Goal: Task Accomplishment & Management: Manage account settings

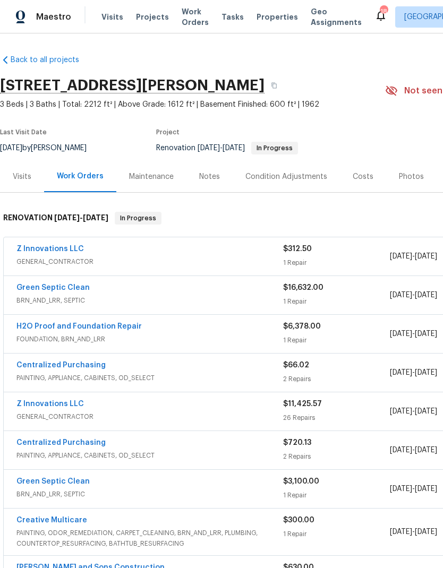
click at [72, 407] on link "Z Innovations LLC" at bounding box center [49, 403] width 67 height 7
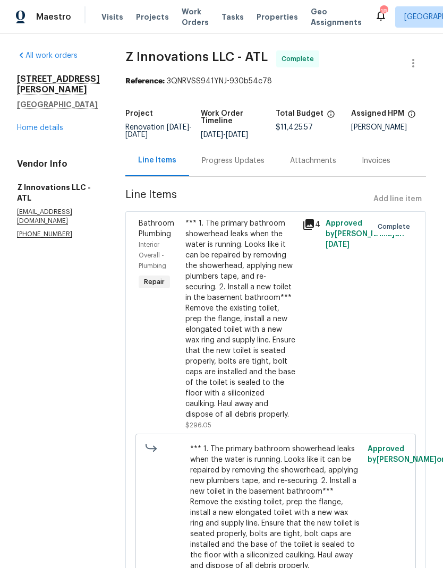
click at [239, 161] on div "Progress Updates" at bounding box center [233, 161] width 63 height 11
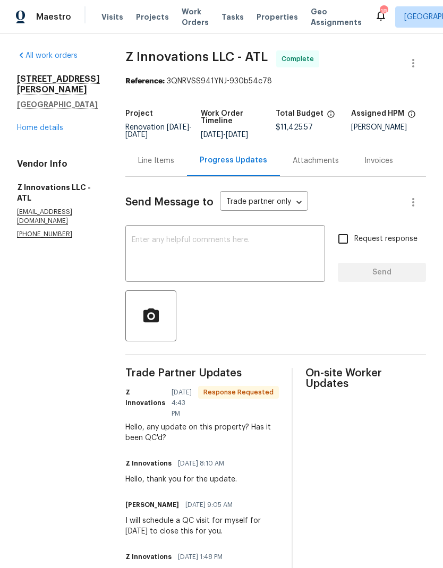
click at [56, 124] on link "Home details" at bounding box center [40, 127] width 46 height 7
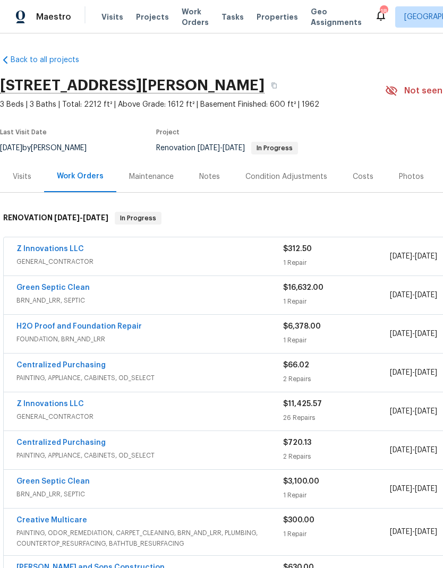
click at [76, 248] on link "Z Innovations LLC" at bounding box center [49, 248] width 67 height 7
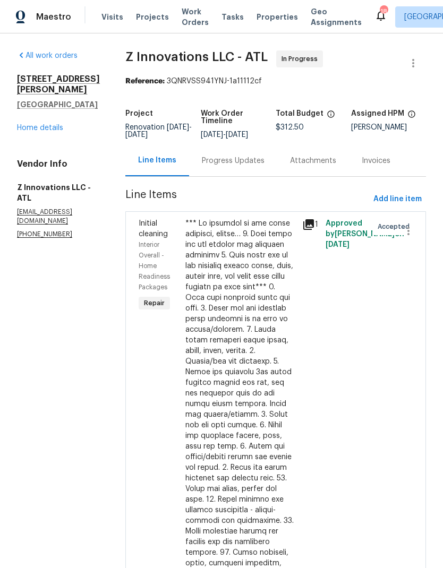
click at [242, 160] on div "Progress Updates" at bounding box center [233, 161] width 63 height 11
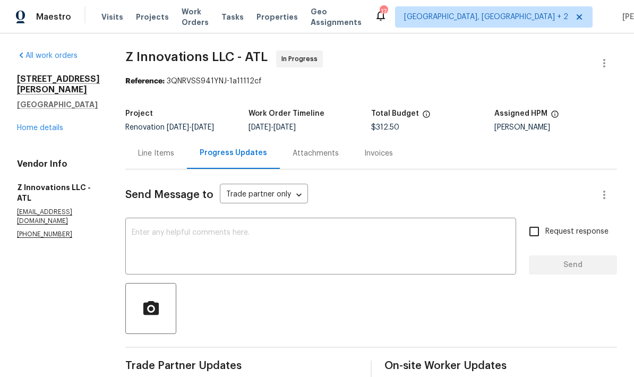
click at [163, 156] on div "Line Items" at bounding box center [156, 153] width 36 height 11
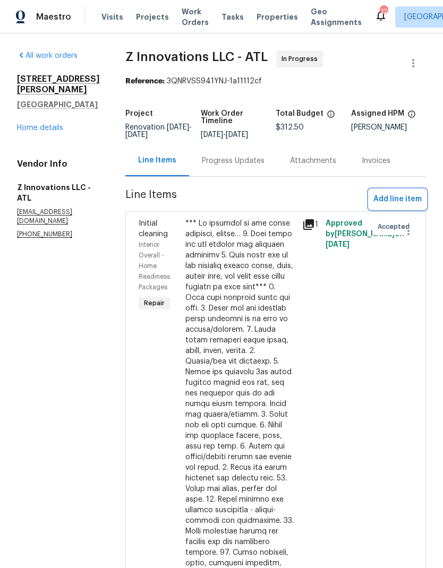
click at [412, 197] on span "Add line item" at bounding box center [397, 199] width 48 height 13
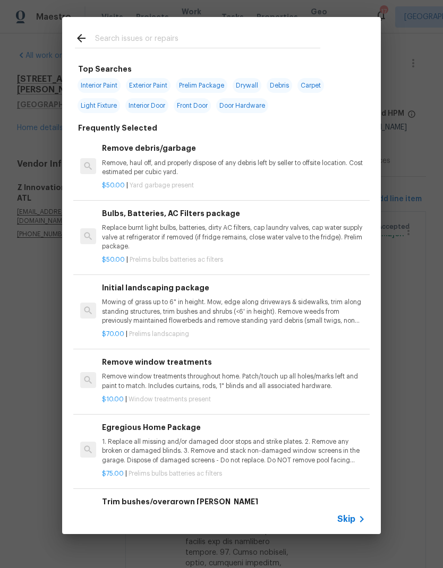
click at [168, 35] on input "text" at bounding box center [207, 40] width 225 height 16
type input "Base"
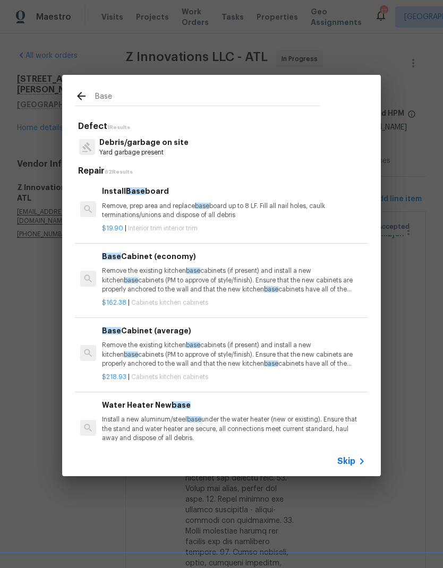
click at [159, 210] on p "Remove, prep area and replace base board up to 8 LF. Fill all nail holes, caulk…" at bounding box center [233, 211] width 263 height 18
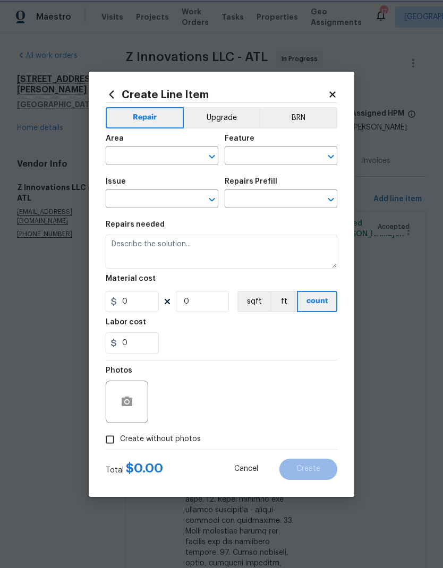
type input "Interior Trim"
type input "Install Baseboard $19.90"
type textarea "Remove, prep area and replace baseboard up to 8 LF. Fill all nail holes, caulk …"
type input "19.9"
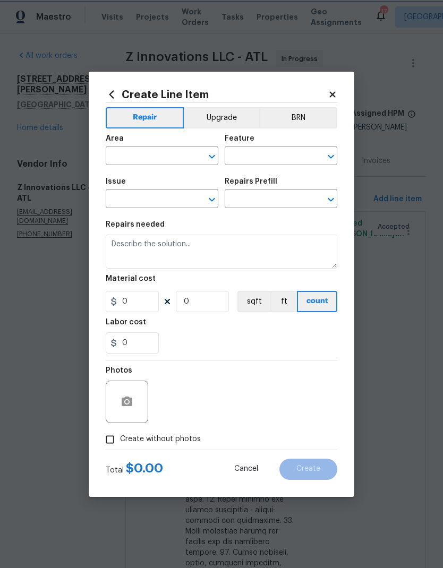
type input "1"
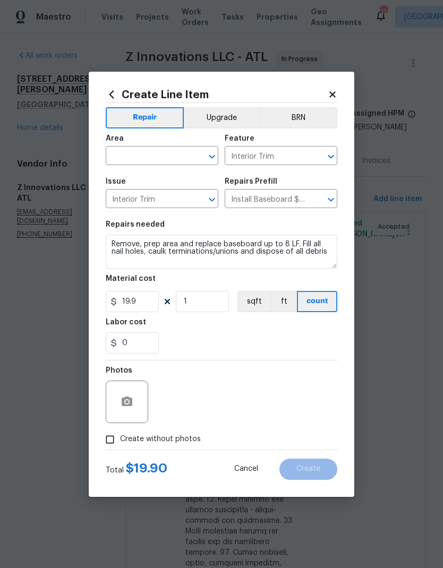
click at [172, 155] on input "text" at bounding box center [147, 157] width 83 height 16
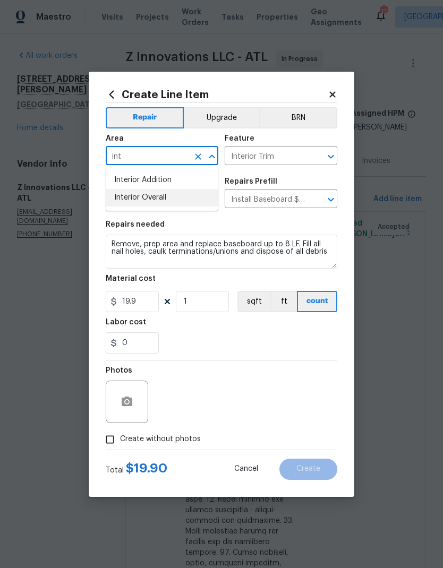
click at [163, 201] on li "Interior Overall" at bounding box center [162, 198] width 113 height 18
type input "Interior Overall"
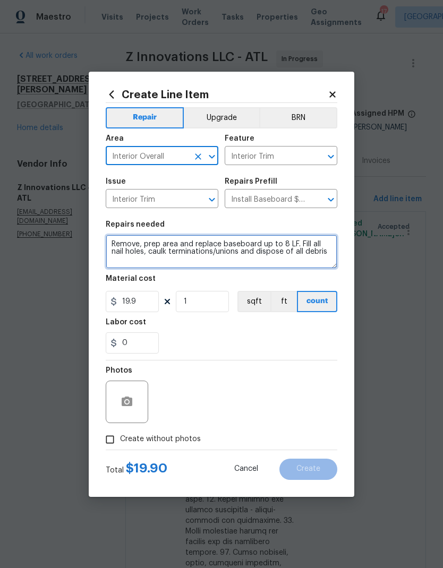
click at [114, 244] on textarea "Remove, prep area and replace baseboard up to 8 LF. Fill all nail holes, caulk …" at bounding box center [222, 252] width 232 height 34
click at [150, 243] on textarea "Remove, prep area and replace baseboard up to 8 LF. Fill all nail holes, caulk …" at bounding box center [222, 252] width 232 height 34
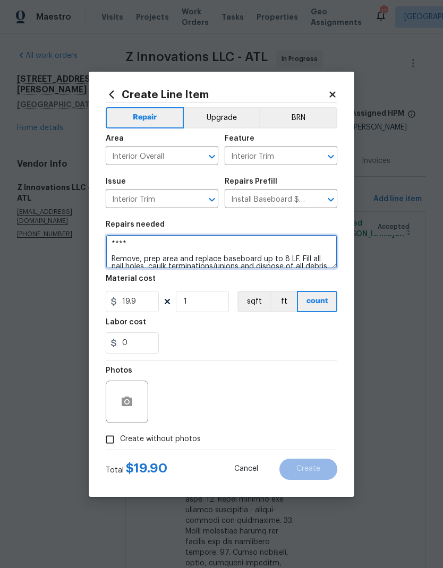
click at [164, 244] on textarea "**** Remove, prep area and replace baseboard up to 8 LF. Fill all nail holes, c…" at bounding box center [222, 252] width 232 height 34
paste textarea "2. 550 Install baseboard in the areas that are missing"
click at [149, 245] on textarea "**** 2. 550 Install baseboard in the areas that are missing*** Remove, prep are…" at bounding box center [222, 252] width 232 height 34
type textarea "****Install baseboard in the areas that are missing*** Remove, prep area and re…"
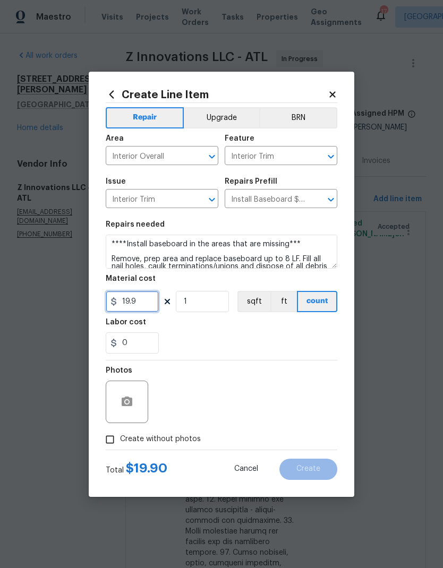
click at [153, 302] on input "19.9" at bounding box center [132, 301] width 53 height 21
type input "550"
click at [211, 304] on input "1" at bounding box center [202, 301] width 53 height 21
click at [132, 413] on button "button" at bounding box center [126, 401] width 25 height 25
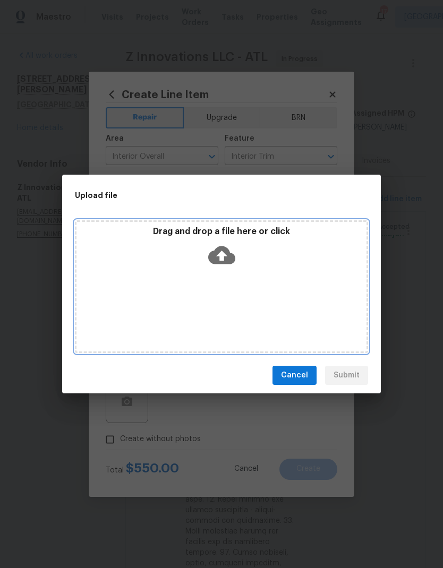
click at [227, 254] on icon at bounding box center [221, 255] width 27 height 18
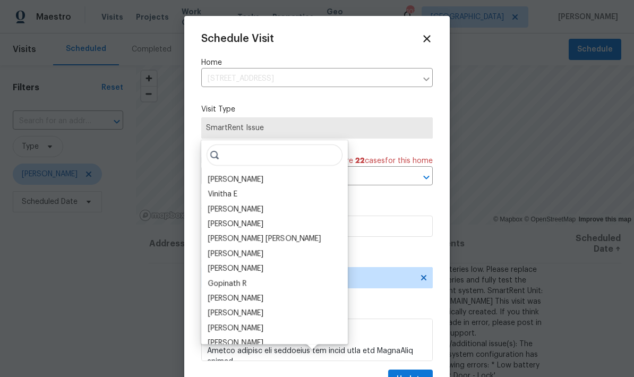
scroll to position [39, 0]
click at [429, 40] on icon at bounding box center [426, 38] width 7 height 7
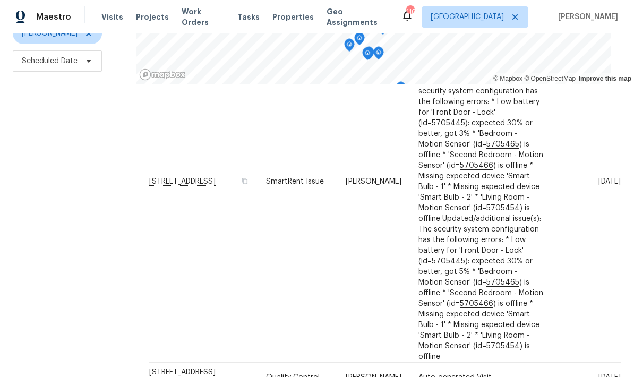
scroll to position [122, 0]
click at [0, 0] on icon at bounding box center [0, 0] width 0 height 0
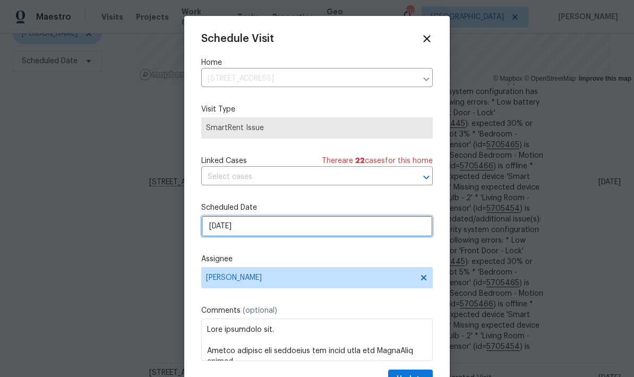
click at [326, 227] on input "[DATE]" at bounding box center [317, 226] width 232 height 21
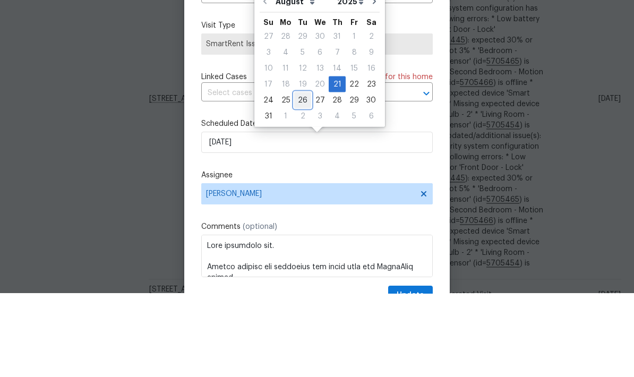
click at [302, 176] on div "26" at bounding box center [302, 183] width 17 height 15
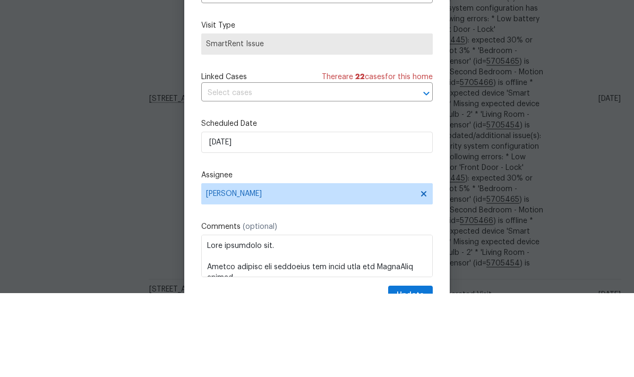
type input "8/26/2025"
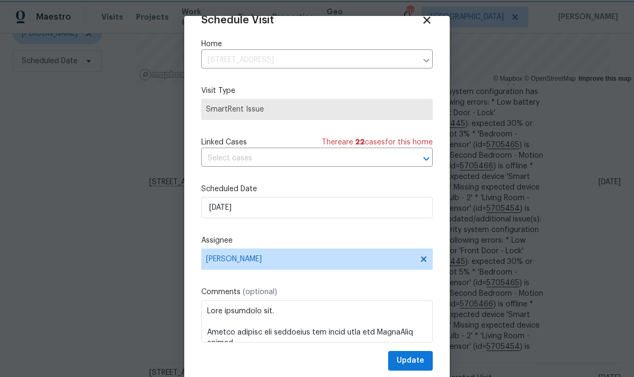
scroll to position [21, 0]
click at [422, 361] on span "Update" at bounding box center [411, 360] width 28 height 13
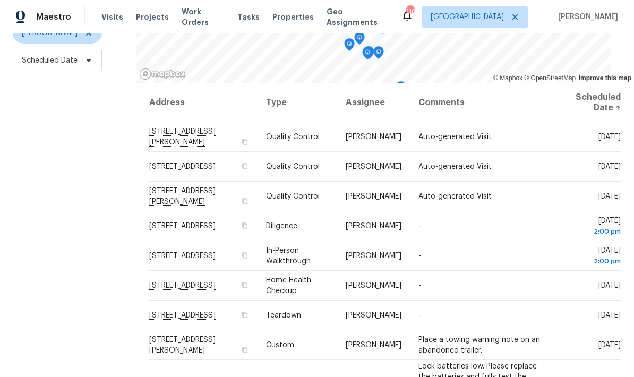
scroll to position [141, 0]
click at [0, 0] on icon at bounding box center [0, 0] width 0 height 0
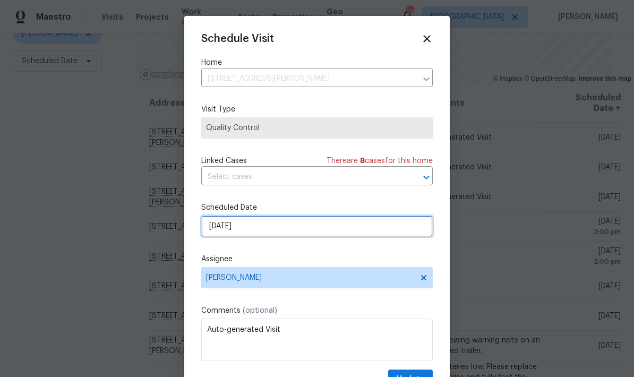
click at [308, 233] on input "[DATE]" at bounding box center [317, 226] width 232 height 21
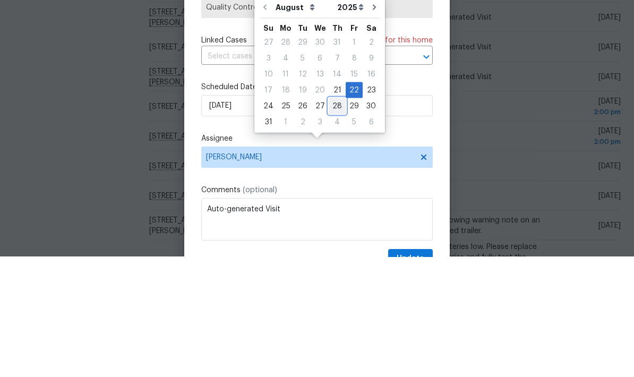
click at [336, 219] on div "28" at bounding box center [337, 226] width 17 height 15
type input "8/28/2025"
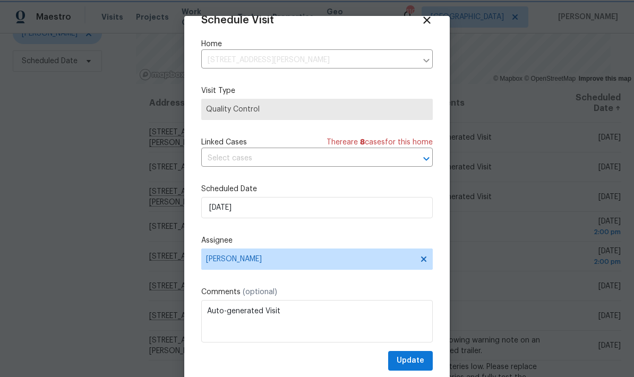
scroll to position [21, 0]
click at [420, 361] on span "Update" at bounding box center [411, 360] width 28 height 13
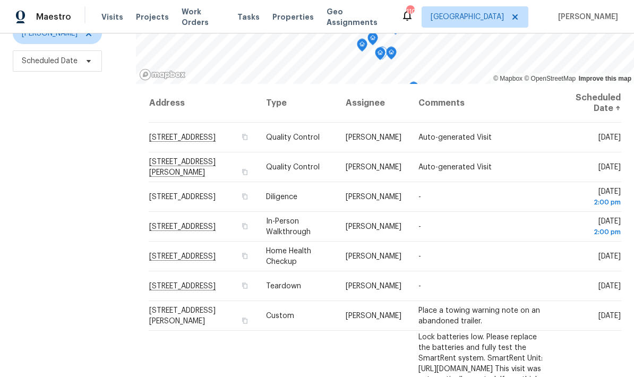
click at [0, 0] on icon at bounding box center [0, 0] width 0 height 0
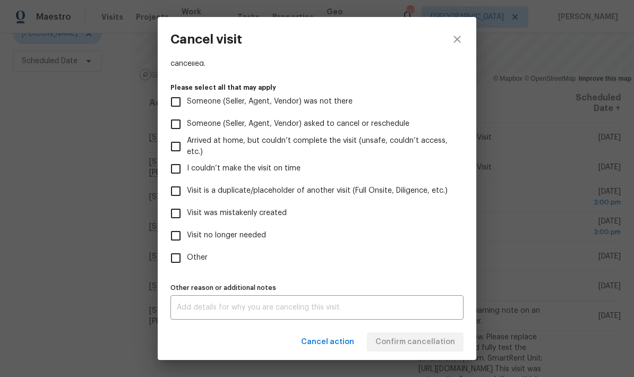
scroll to position [97, 0]
click at [181, 233] on input "Visit no longer needed" at bounding box center [176, 236] width 22 height 22
checkbox input "true"
click at [253, 304] on textarea at bounding box center [317, 307] width 280 height 7
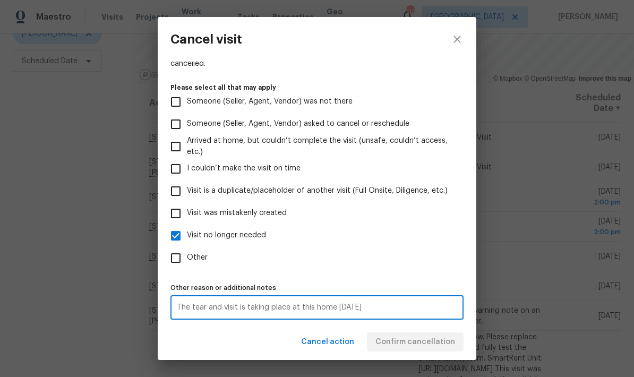
type textarea "The tear and visit is taking place at this home tomorrow"
click at [429, 338] on div "Cancel action Confirm cancellation" at bounding box center [317, 342] width 319 height 37
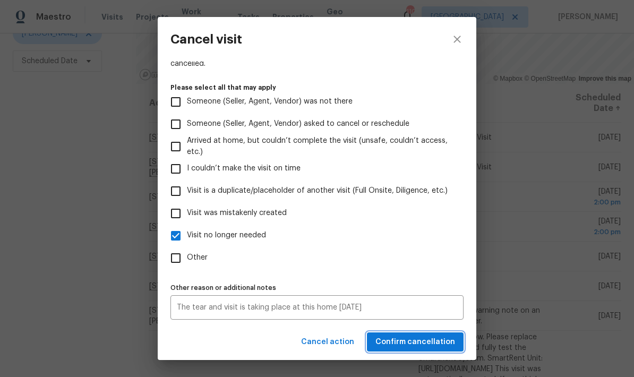
click at [439, 343] on span "Confirm cancellation" at bounding box center [415, 342] width 80 height 13
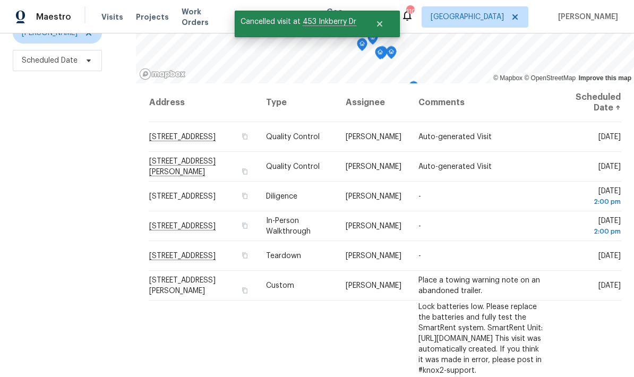
scroll to position [141, 0]
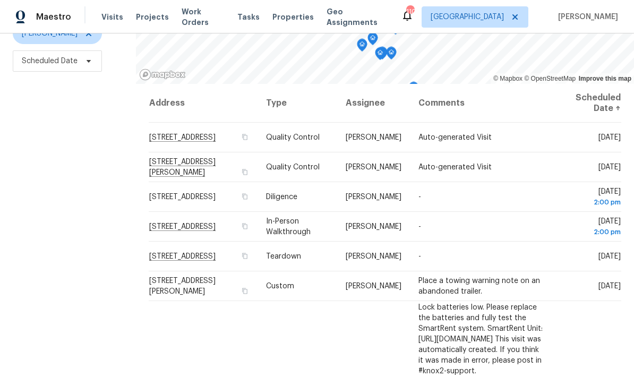
click at [0, 0] on icon at bounding box center [0, 0] width 0 height 0
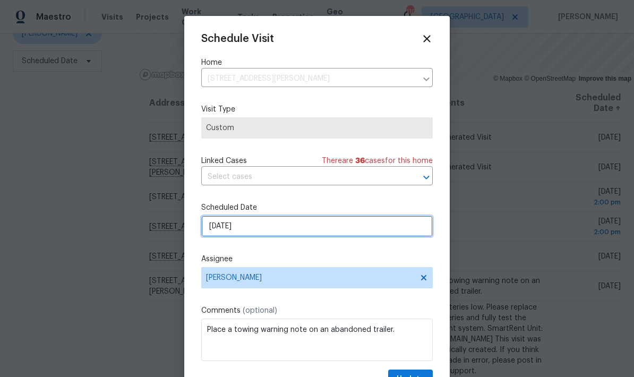
click at [305, 229] on input "[DATE]" at bounding box center [317, 226] width 232 height 21
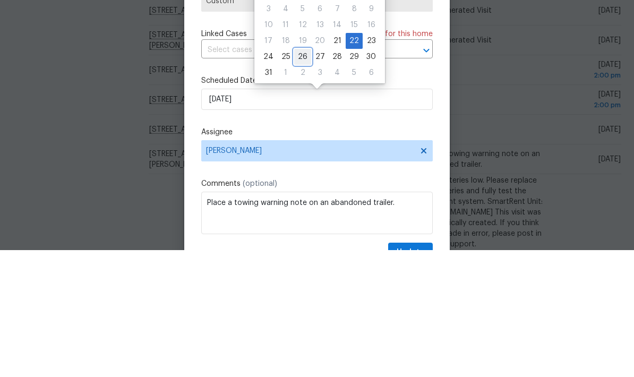
click at [304, 176] on div "26" at bounding box center [302, 183] width 17 height 15
type input "8/26/2025"
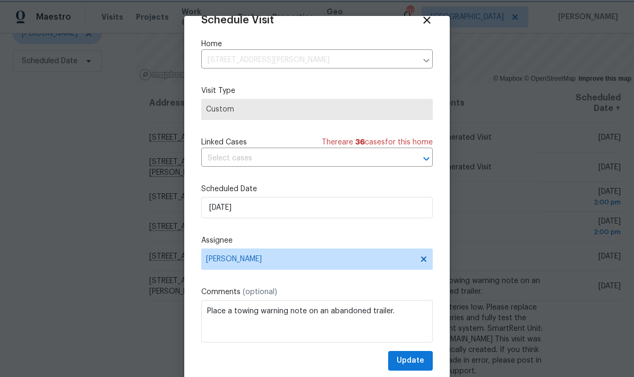
scroll to position [21, 0]
click at [427, 359] on button "Update" at bounding box center [410, 361] width 45 height 20
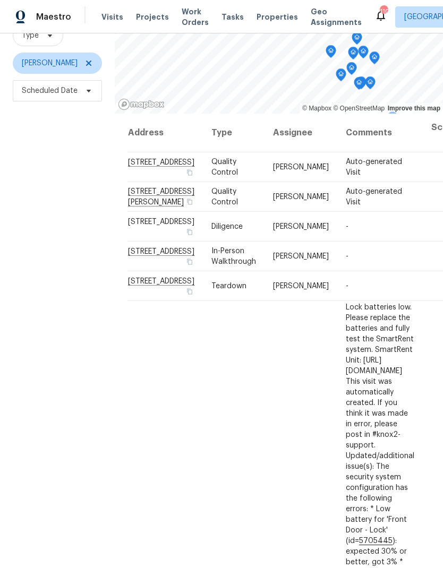
scroll to position [102, 0]
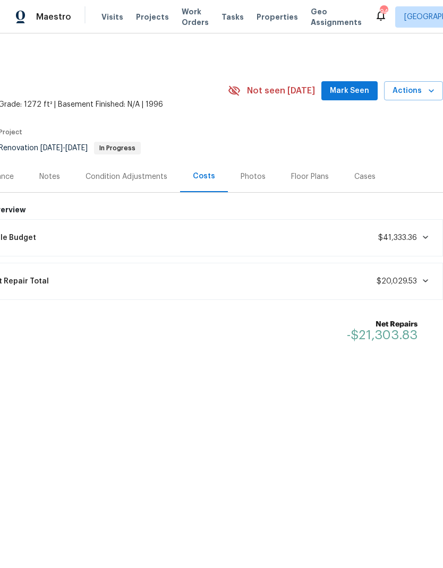
scroll to position [0, 157]
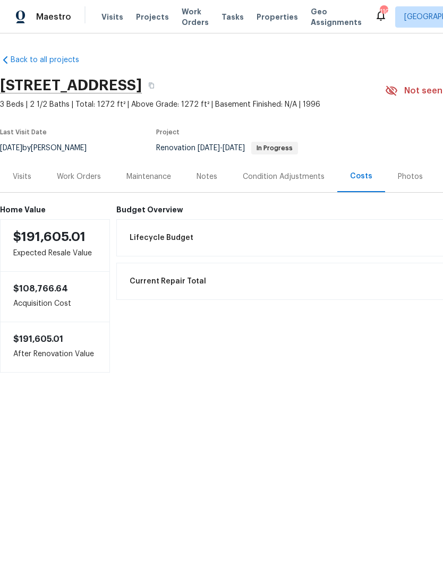
click at [82, 173] on div "Work Orders" at bounding box center [79, 177] width 44 height 11
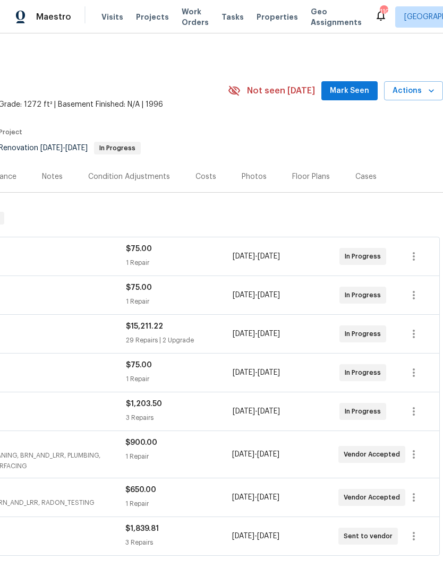
scroll to position [0, 157]
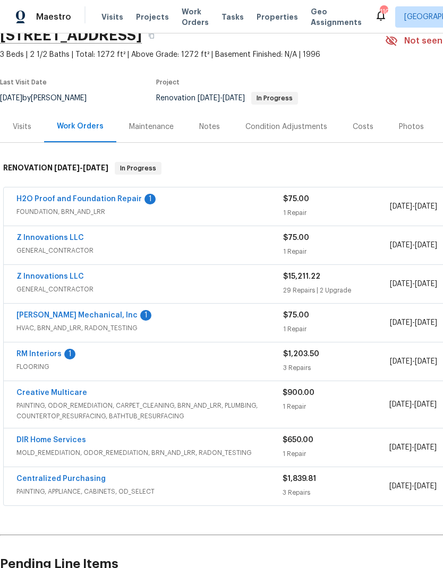
scroll to position [50, 0]
click at [113, 196] on link "H2O Proof and Foundation Repair" at bounding box center [78, 198] width 125 height 7
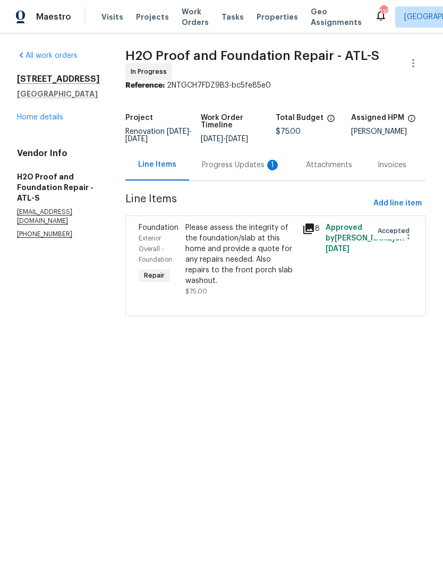
click at [227, 167] on div "Progress Updates 1" at bounding box center [241, 165] width 79 height 11
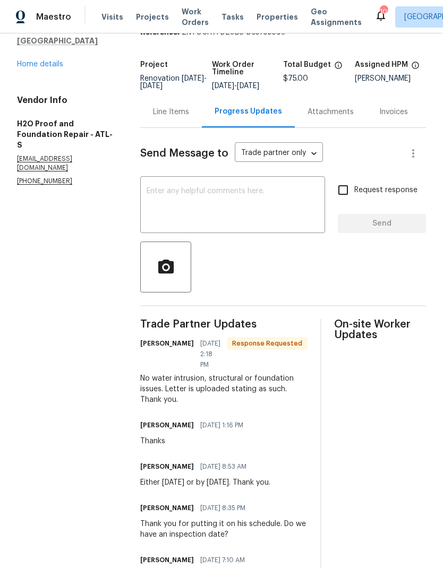
scroll to position [53, 0]
click at [240, 202] on textarea at bounding box center [233, 206] width 172 height 37
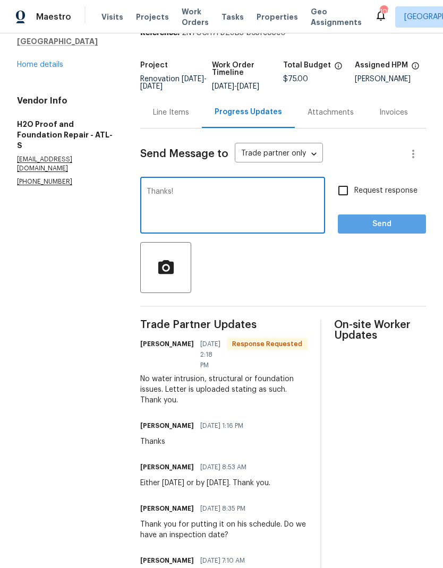
type textarea "Thanks!"
click at [379, 230] on span "Send" at bounding box center [381, 224] width 71 height 13
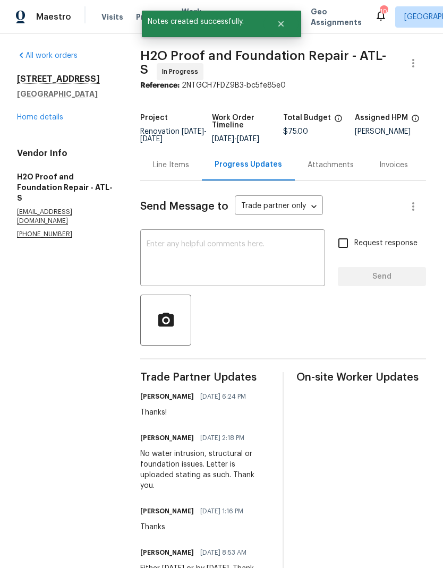
scroll to position [0, 0]
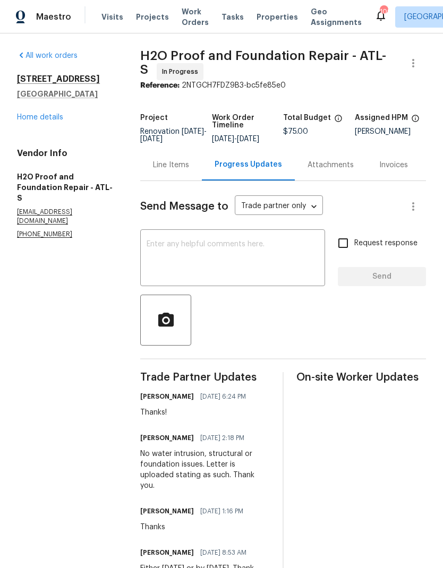
click at [51, 116] on link "Home details" at bounding box center [40, 117] width 46 height 7
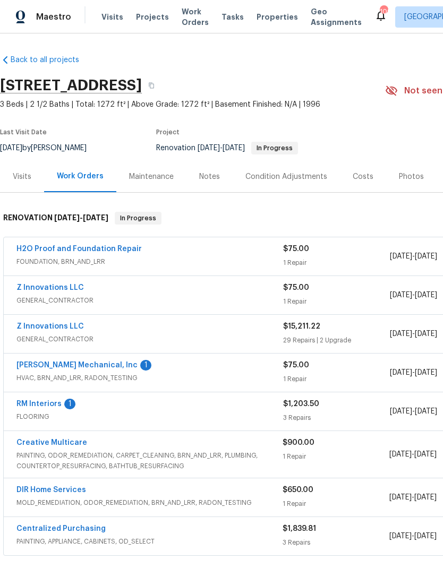
click at [93, 364] on link "JH Martin Mechanical, Inc" at bounding box center [76, 365] width 121 height 7
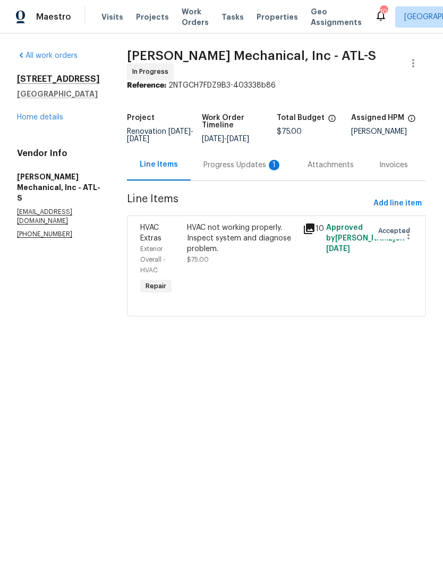
click at [237, 167] on div "Progress Updates 1" at bounding box center [242, 165] width 79 height 11
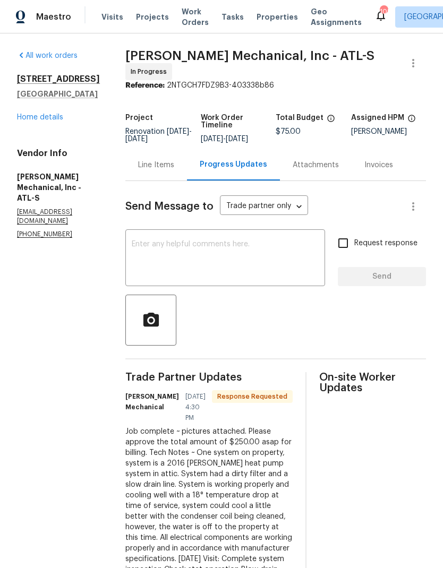
click at [53, 117] on link "Home details" at bounding box center [40, 117] width 46 height 7
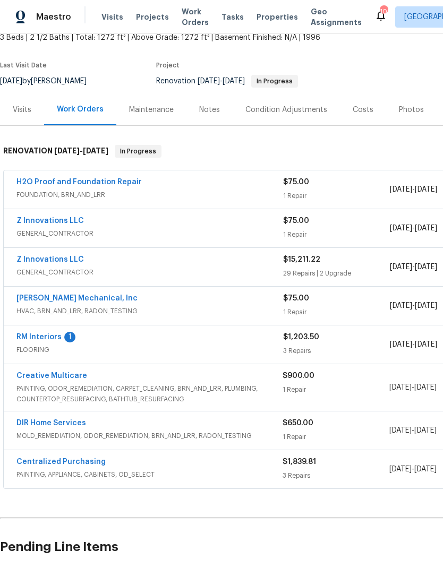
scroll to position [66, 0]
click at [69, 260] on link "Z Innovations LLC" at bounding box center [49, 259] width 67 height 7
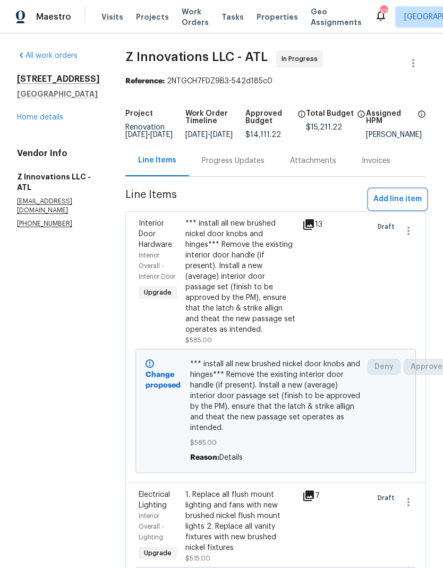
click at [412, 206] on span "Add line item" at bounding box center [397, 199] width 48 height 13
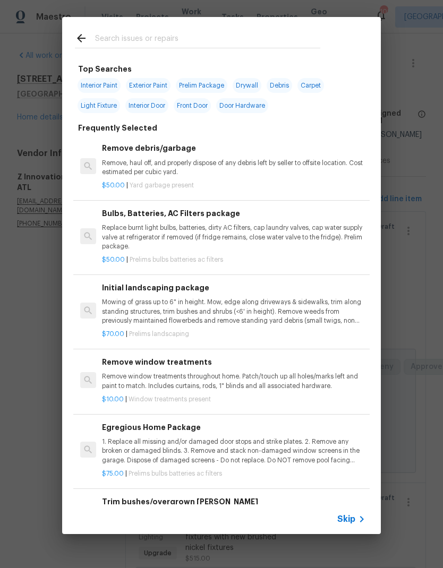
click at [154, 37] on input "text" at bounding box center [207, 40] width 225 height 16
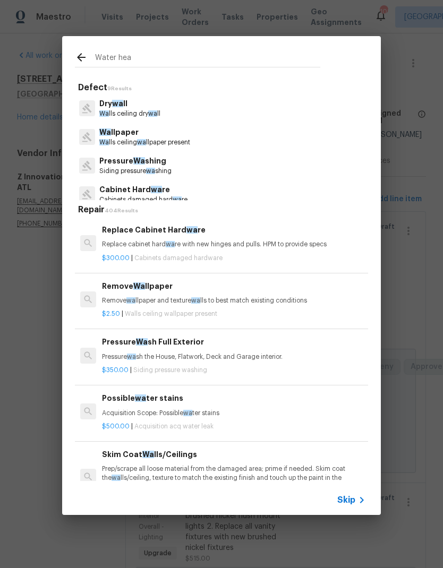
type input "Water heat"
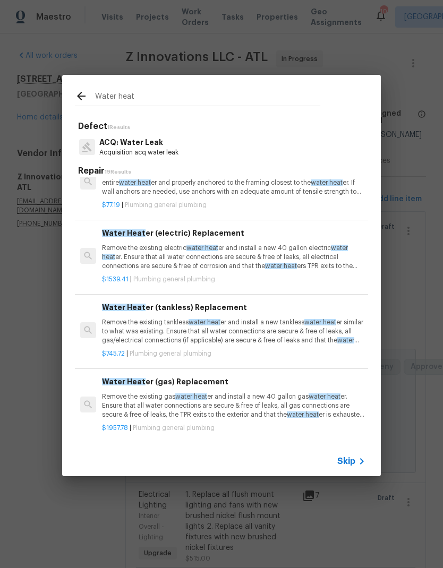
scroll to position [106, 0]
click at [161, 252] on p "Remove the existing electric water heat er and install a new 40 gallon electric…" at bounding box center [233, 257] width 263 height 27
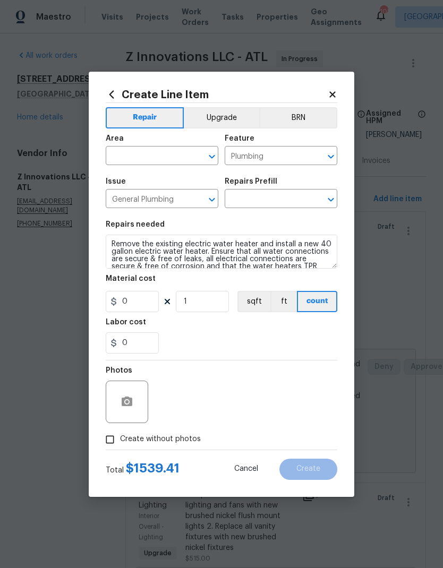
type input "Water Heater (electric) Replacement $1,539.41"
type input "1539.41"
click at [168, 155] on input "text" at bounding box center [147, 157] width 83 height 16
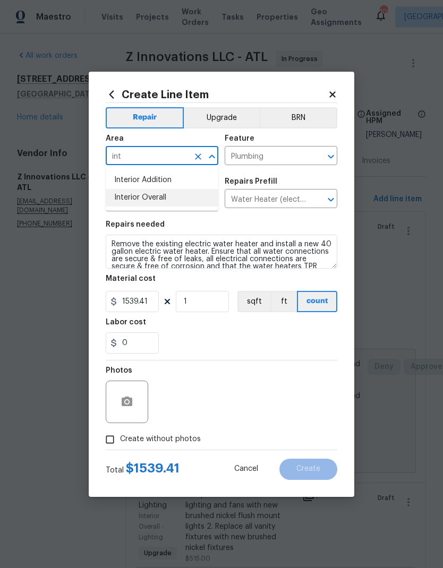
click at [162, 200] on li "Interior Overall" at bounding box center [162, 198] width 113 height 18
type input "Interior Overall"
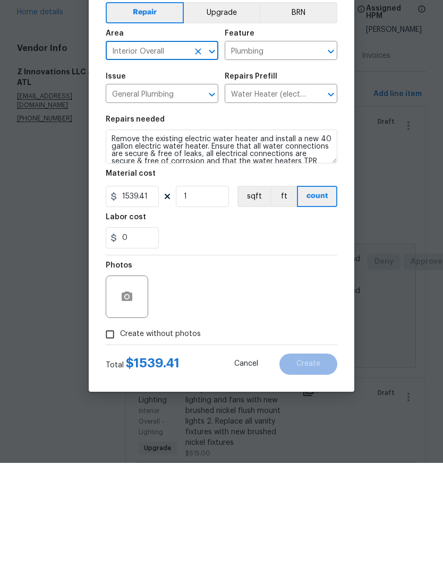
click at [116, 430] on input "Create without photos" at bounding box center [110, 440] width 20 height 20
checkbox input "true"
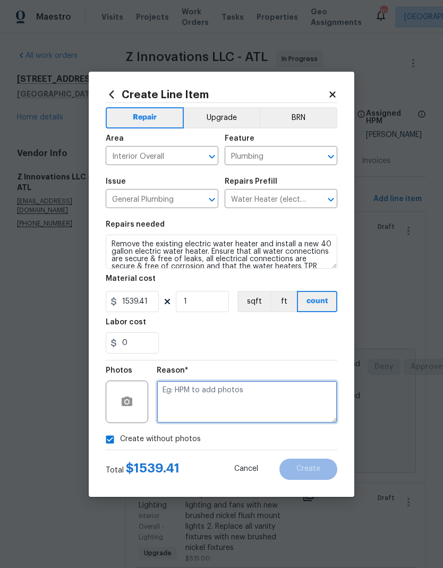
click at [203, 391] on textarea at bounding box center [247, 402] width 181 height 42
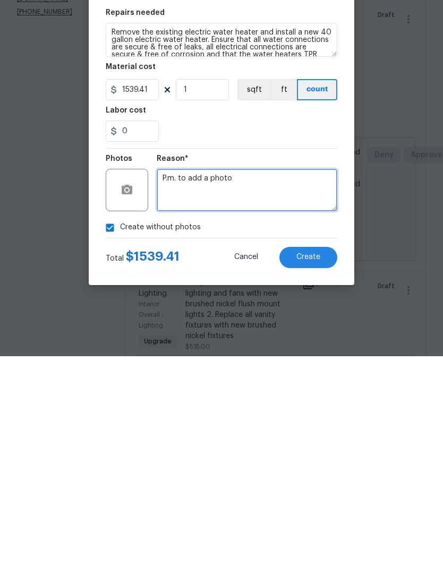
click at [167, 381] on textarea "P.m. to add a photo" at bounding box center [247, 402] width 181 height 42
type textarea "HPM to add a photo"
click at [322, 459] on button "Create" at bounding box center [308, 469] width 58 height 21
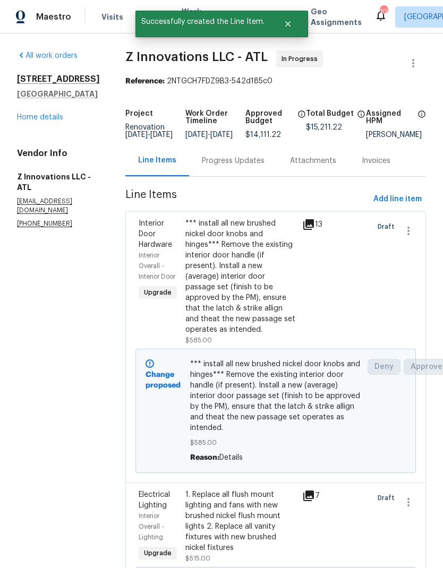
scroll to position [0, 0]
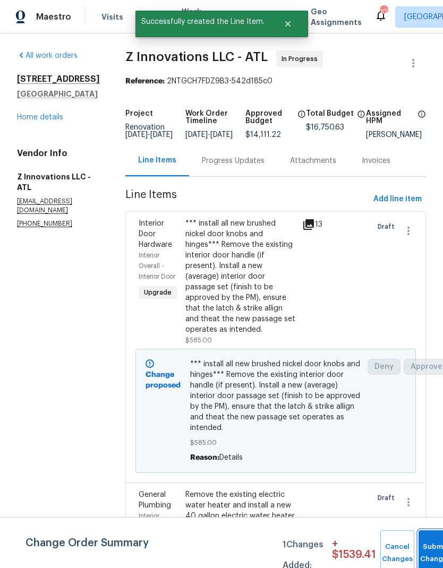
click at [431, 546] on button "Submit Changes" at bounding box center [435, 553] width 34 height 46
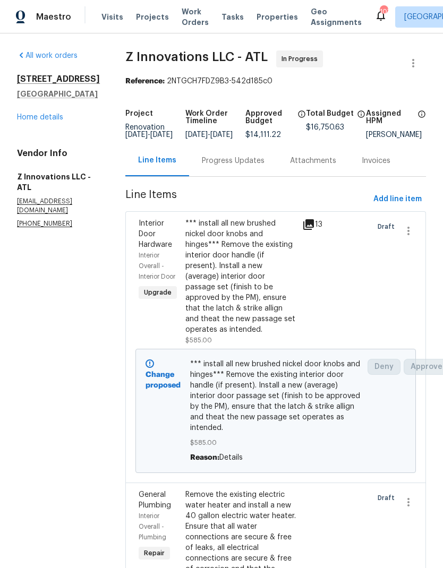
click at [240, 166] on div "Progress Updates" at bounding box center [233, 161] width 63 height 11
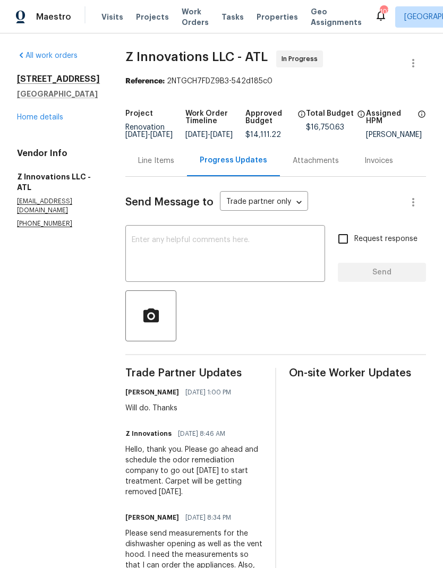
click at [219, 246] on textarea at bounding box center [225, 254] width 187 height 37
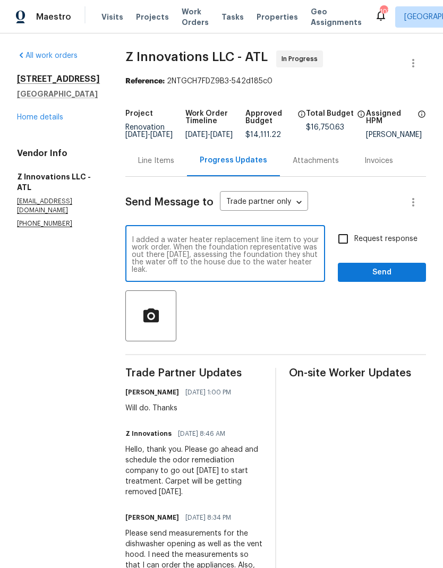
click at [132, 244] on textarea "I added a water heater replacement line item to your work order. When the found…" at bounding box center [225, 254] width 187 height 37
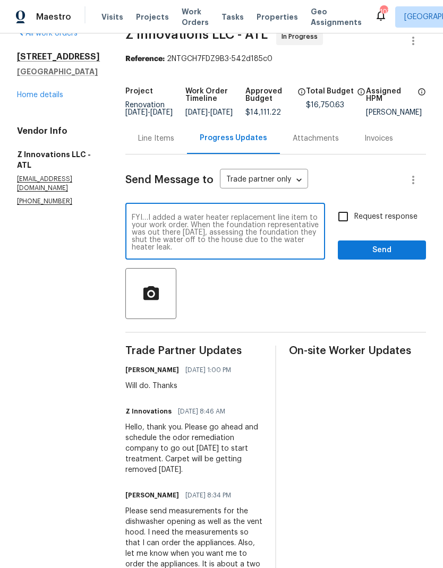
scroll to position [28, 0]
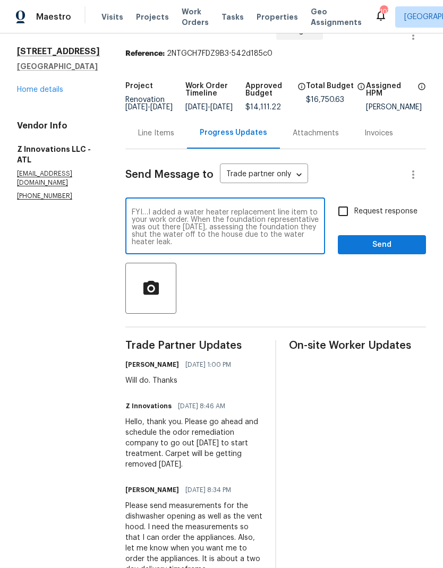
type textarea "FYI…I added a water heater replacement line item to your work order. When the f…"
click at [343, 213] on input "Request response" at bounding box center [343, 211] width 22 height 22
checkbox input "true"
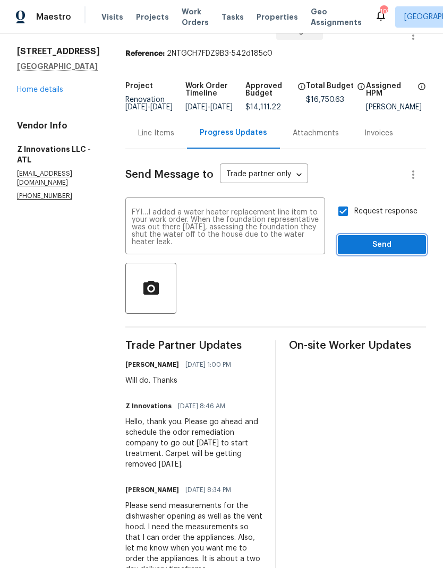
click at [384, 249] on span "Send" at bounding box center [381, 244] width 71 height 13
